Goal: Transaction & Acquisition: Book appointment/travel/reservation

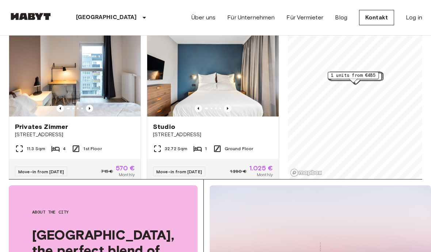
scroll to position [73, 0]
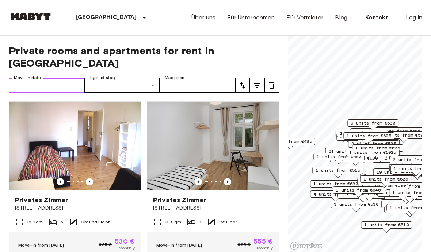
click at [48, 78] on input "Move-in date" at bounding box center [47, 85] width 76 height 15
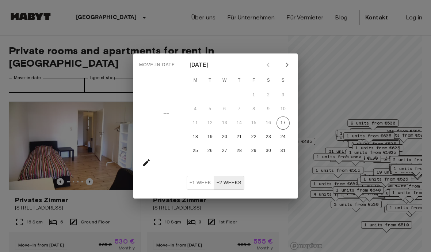
click at [288, 66] on icon "Next month" at bounding box center [287, 64] width 9 height 9
click at [286, 131] on button "28" at bounding box center [283, 136] width 13 height 13
type input "**********"
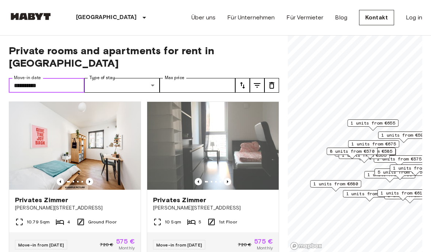
scroll to position [-1, 0]
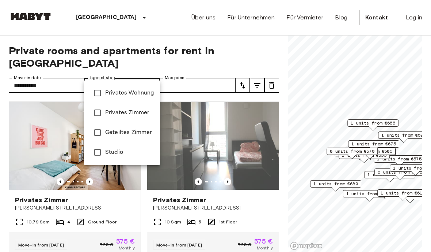
click at [20, 37] on div at bounding box center [215, 126] width 431 height 252
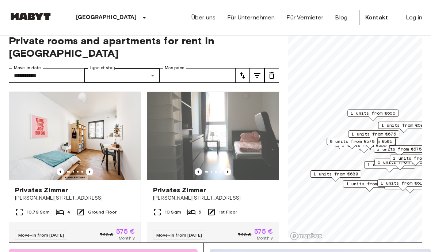
scroll to position [10, 0]
click at [181, 68] on input "Max price" at bounding box center [198, 75] width 76 height 15
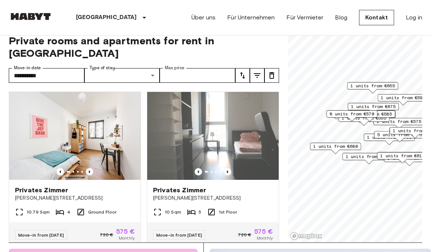
scroll to position [0, 0]
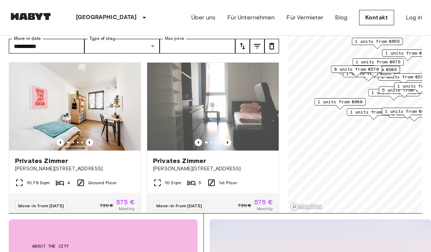
scroll to position [39, 0]
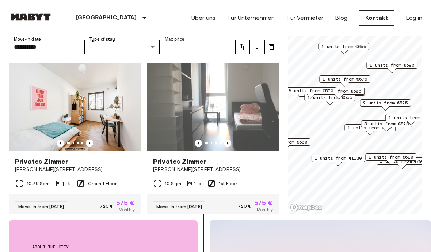
scroll to position [38, 0]
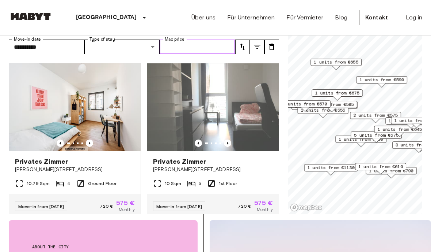
click at [329, 164] on span "1 units from €1130" at bounding box center [331, 167] width 47 height 7
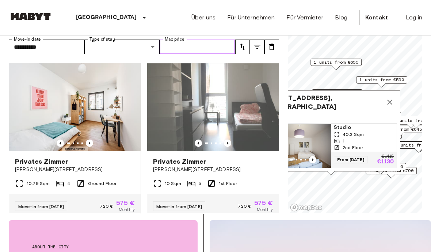
click at [391, 96] on button "Map marker" at bounding box center [390, 102] width 15 height 15
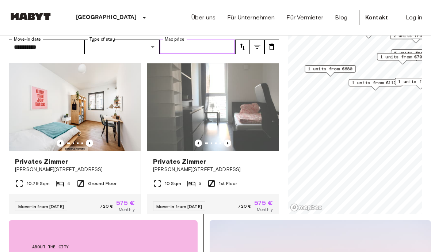
click at [326, 72] on span "1 units from €680" at bounding box center [330, 68] width 45 height 7
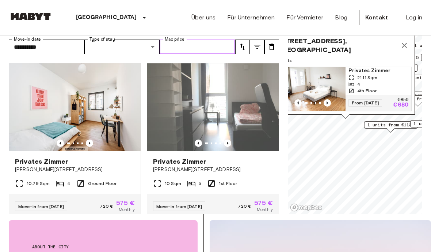
click at [384, 72] on span "Privates Zimmer" at bounding box center [379, 70] width 60 height 7
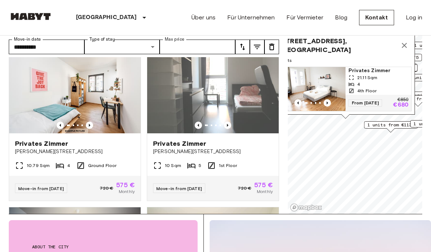
scroll to position [19, 0]
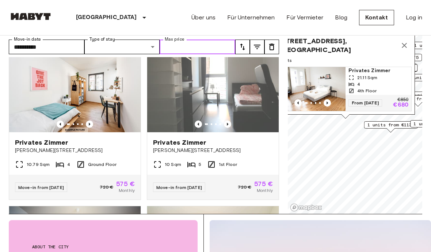
click at [179, 93] on img at bounding box center [213, 88] width 132 height 88
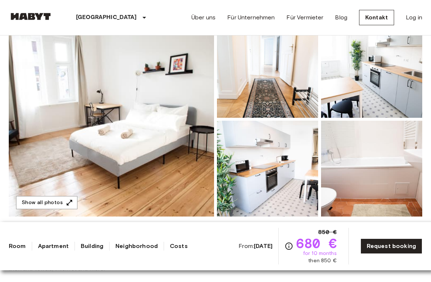
click at [67, 139] on img at bounding box center [112, 119] width 206 height 195
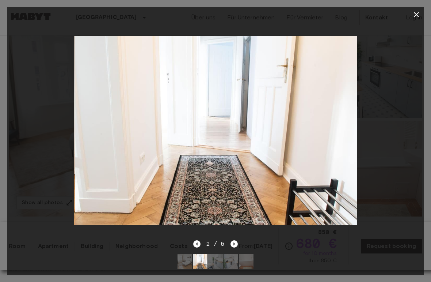
click at [34, 52] on div at bounding box center [215, 131] width 417 height 218
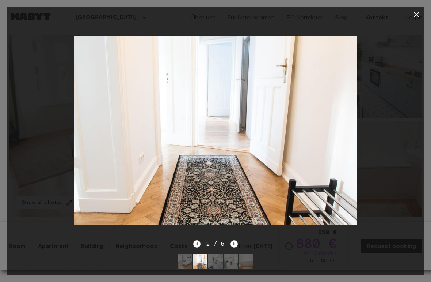
click at [39, 51] on div at bounding box center [215, 131] width 417 height 218
click at [413, 14] on icon "button" at bounding box center [416, 14] width 9 height 9
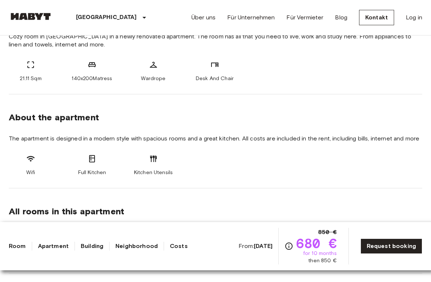
scroll to position [329, 0]
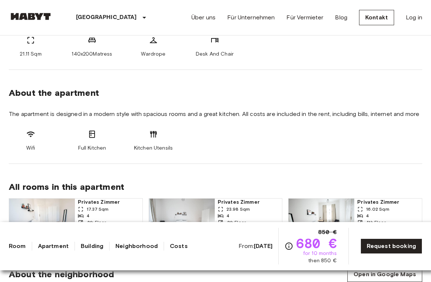
click at [63, 165] on div "All rooms in this apartment Privates Zimmer 17.37 Sqm 4 4th Floor Unavailable €…" at bounding box center [216, 206] width 414 height 85
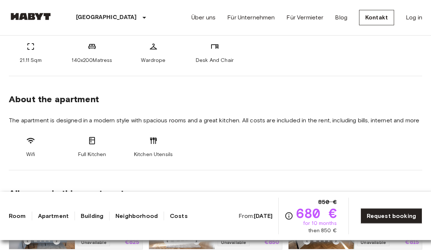
scroll to position [323, 0]
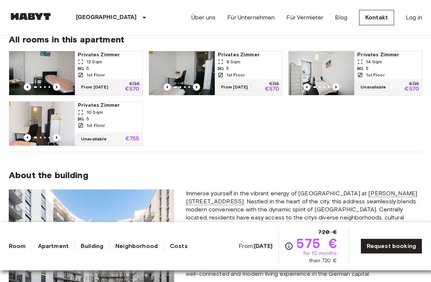
scroll to position [387, 0]
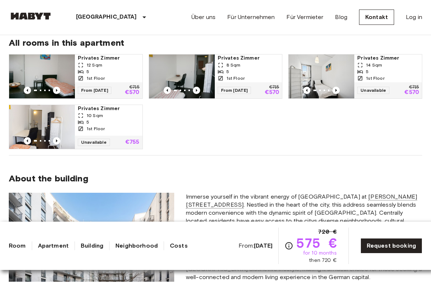
click at [171, 72] on img at bounding box center [182, 77] width 66 height 44
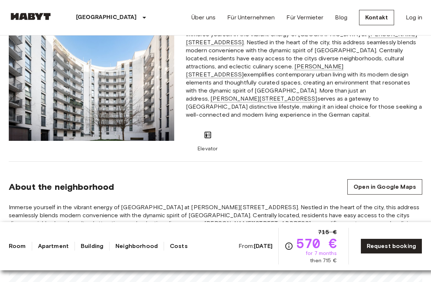
scroll to position [574, 0]
